Goal: Complete application form: Complete application form

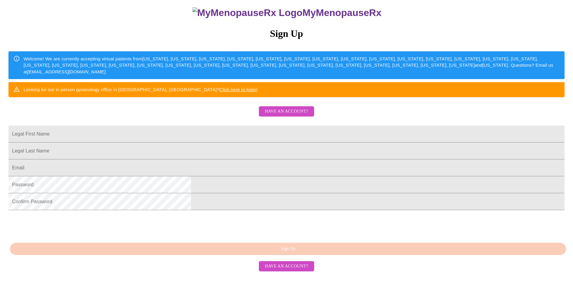
scroll to position [96, 0]
click at [258, 126] on input "Legal First Name" at bounding box center [286, 134] width 556 height 17
type input "a"
type input "Analy"
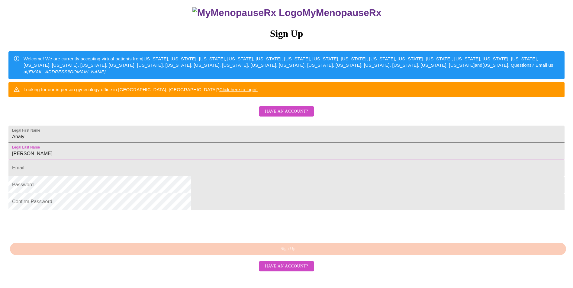
type input "[PERSON_NAME]"
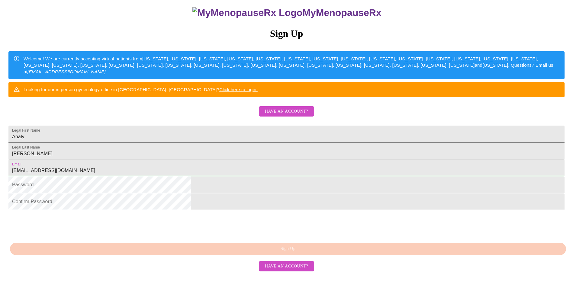
type input "[EMAIL_ADDRESS][DOMAIN_NAME]"
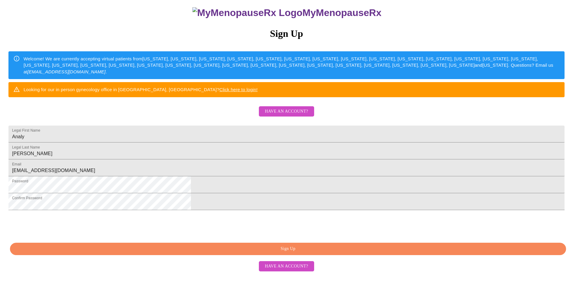
click at [267, 253] on span "Sign Up" at bounding box center [288, 249] width 543 height 8
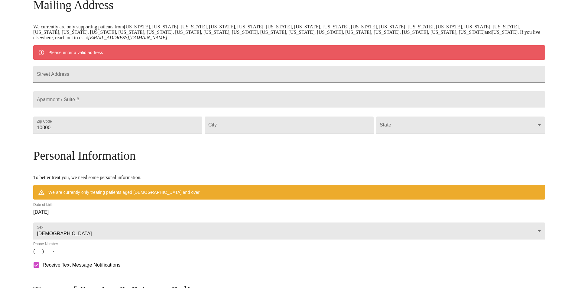
scroll to position [102, 0]
click at [150, 77] on input "Street Address" at bounding box center [287, 74] width 512 height 17
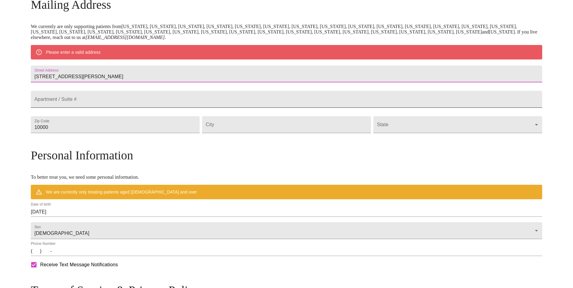
type input "[STREET_ADDRESS][PERSON_NAME]"
click at [160, 83] on input "Street Address" at bounding box center [287, 74] width 512 height 17
click at [138, 133] on input "10000" at bounding box center [115, 124] width 169 height 17
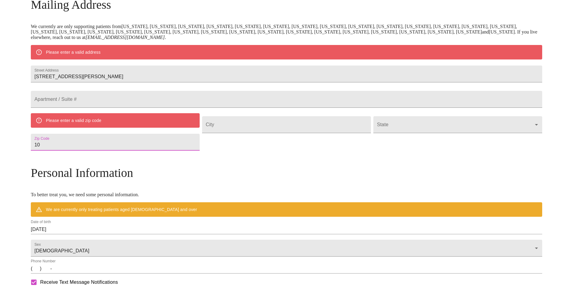
type input "1"
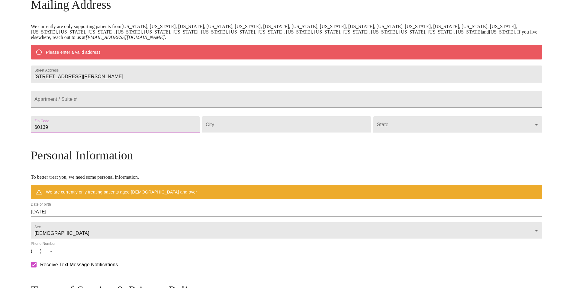
type input "60139"
click at [249, 133] on input "Street Address" at bounding box center [286, 124] width 169 height 17
type input "[GEOGRAPHIC_DATA]"
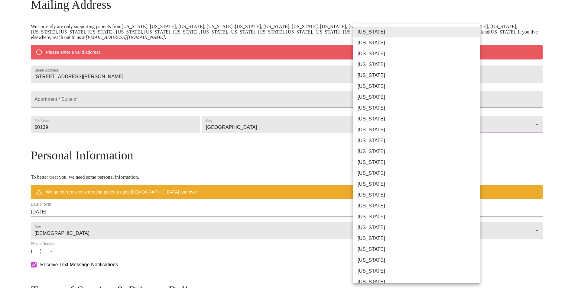
click at [430, 141] on body "MyMenopauseRx Welcome to MyMenopauseRx Since it's your first time here, you'll …" at bounding box center [288, 135] width 573 height 471
click at [385, 164] on li "[US_STATE]" at bounding box center [419, 162] width 132 height 11
type input "[US_STATE]"
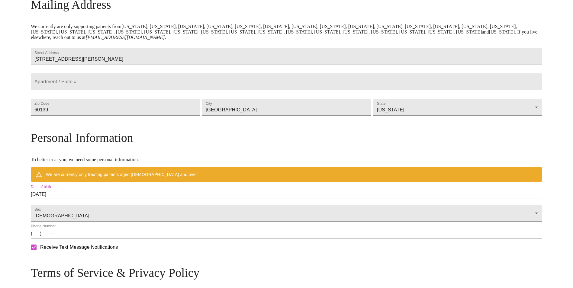
click at [106, 199] on input "[DATE]" at bounding box center [287, 195] width 512 height 10
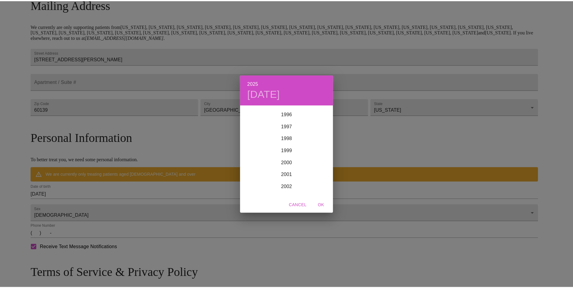
scroll to position [1151, 0]
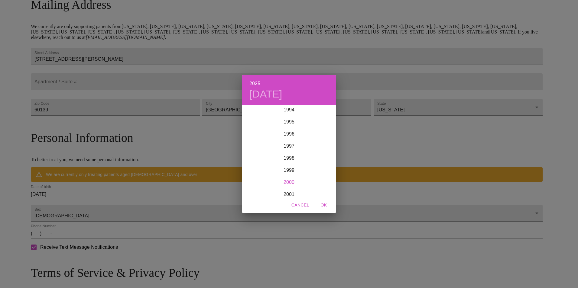
click at [288, 180] on div "2000" at bounding box center [289, 183] width 94 height 12
click at [288, 143] on div "May" at bounding box center [288, 140] width 31 height 23
click at [292, 172] on span "24" at bounding box center [289, 170] width 11 height 6
click at [326, 204] on span "OK" at bounding box center [323, 206] width 15 height 8
type input "[DATE]"
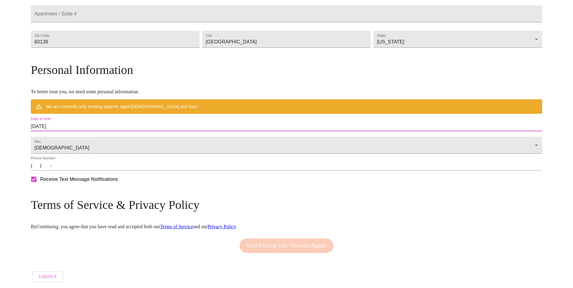
scroll to position [179, 0]
click at [97, 171] on input "(   )    -" at bounding box center [287, 166] width 512 height 10
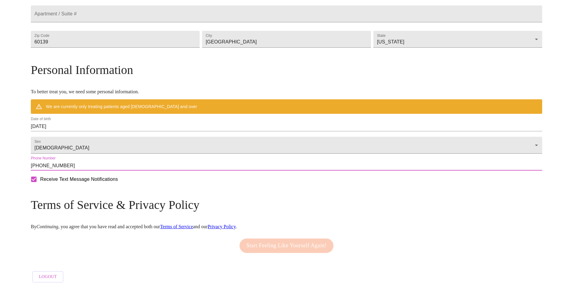
scroll to position [187, 0]
type input "[PHONE_NUMBER]"
click at [227, 203] on h3 "Terms of Service & Privacy Policy" at bounding box center [287, 205] width 512 height 14
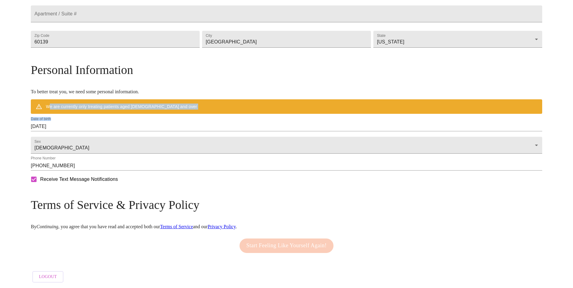
drag, startPoint x: 112, startPoint y: 102, endPoint x: 260, endPoint y: 116, distance: 149.1
click at [260, 116] on div "Personal Information To better treat you, we need some personal information. We…" at bounding box center [287, 125] width 512 height 124
